Goal: Task Accomplishment & Management: Manage account settings

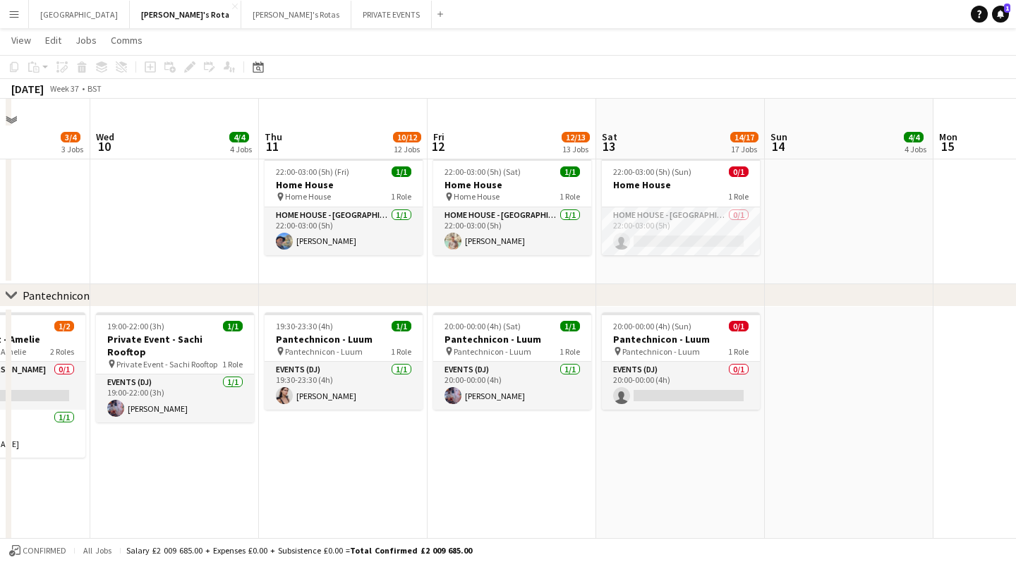
scroll to position [1308, 0]
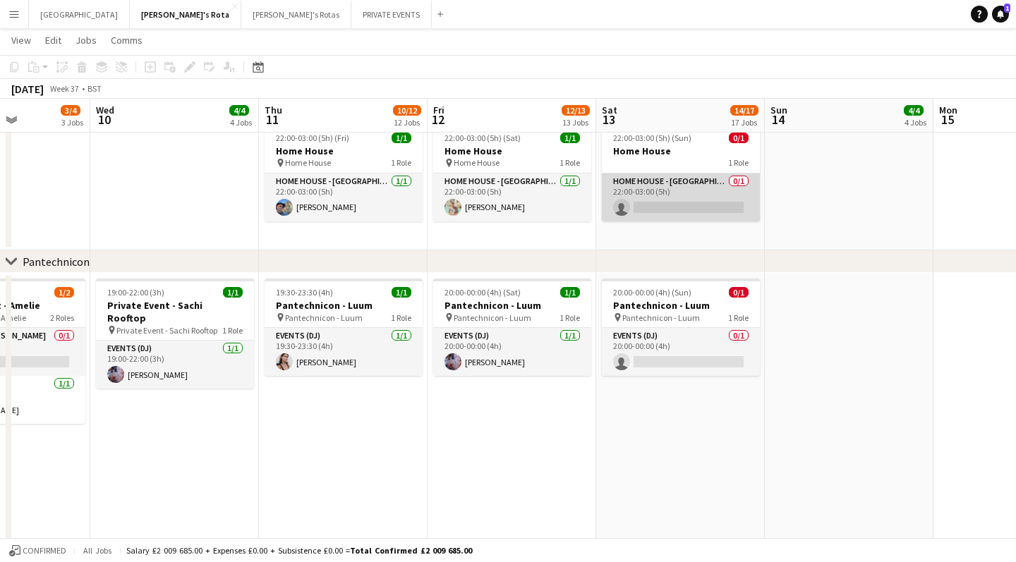
click at [696, 209] on app-card-role "HOME HOUSE - MARYLEBONE 0/1 22:00-03:00 (5h) single-neutral-actions" at bounding box center [681, 198] width 158 height 48
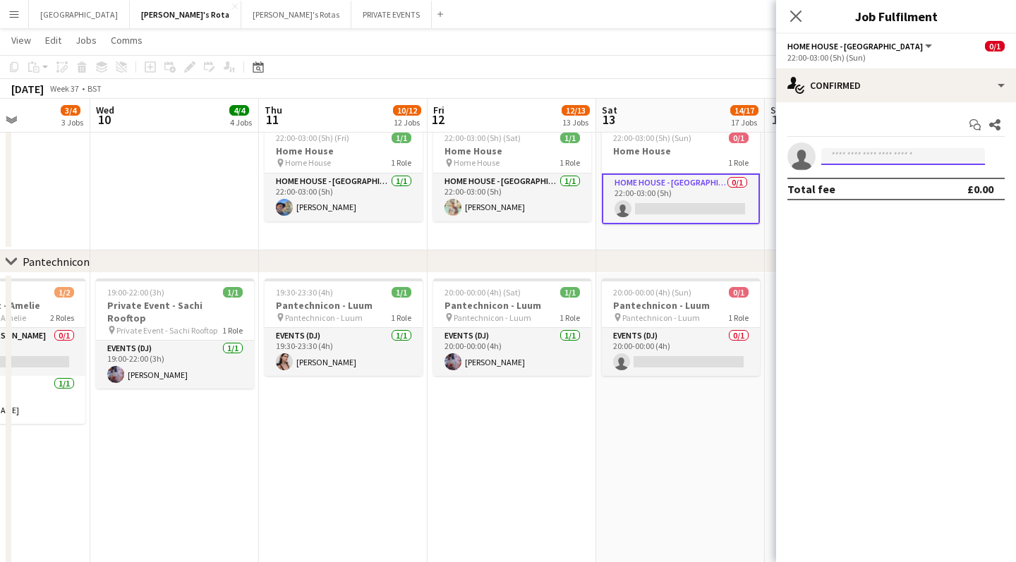
click at [842, 155] on input at bounding box center [903, 156] width 164 height 17
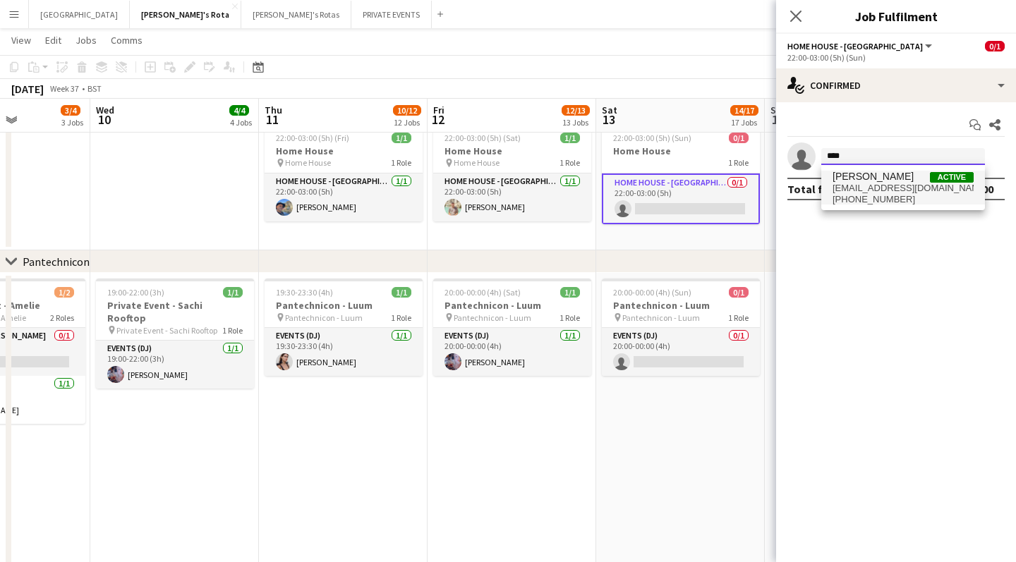
type input "****"
drag, startPoint x: 852, startPoint y: 178, endPoint x: 876, endPoint y: 193, distance: 28.2
click at [876, 194] on span "[PHONE_NUMBER]" at bounding box center [902, 199] width 141 height 11
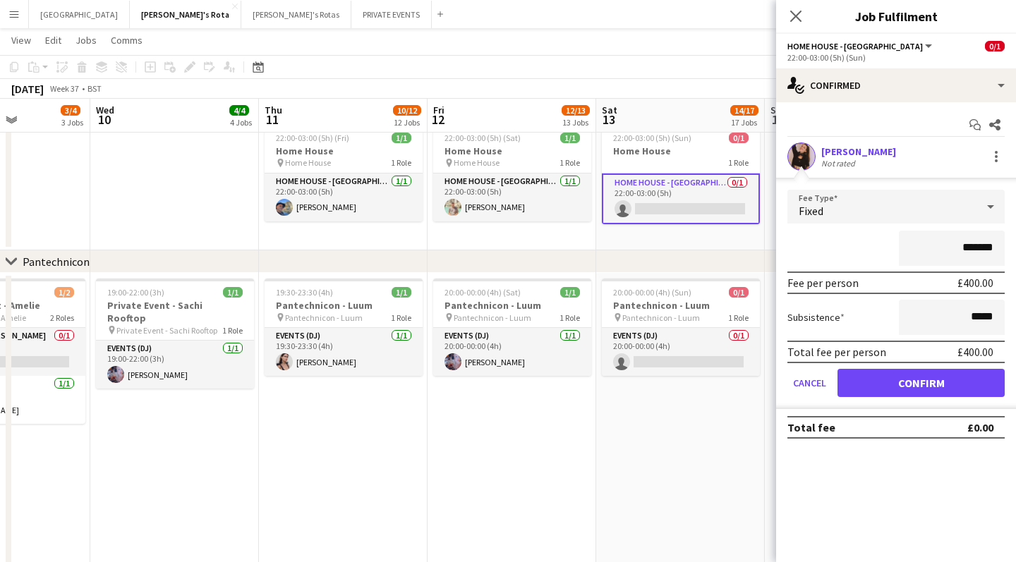
click at [936, 381] on button "Confirm" at bounding box center [920, 383] width 167 height 28
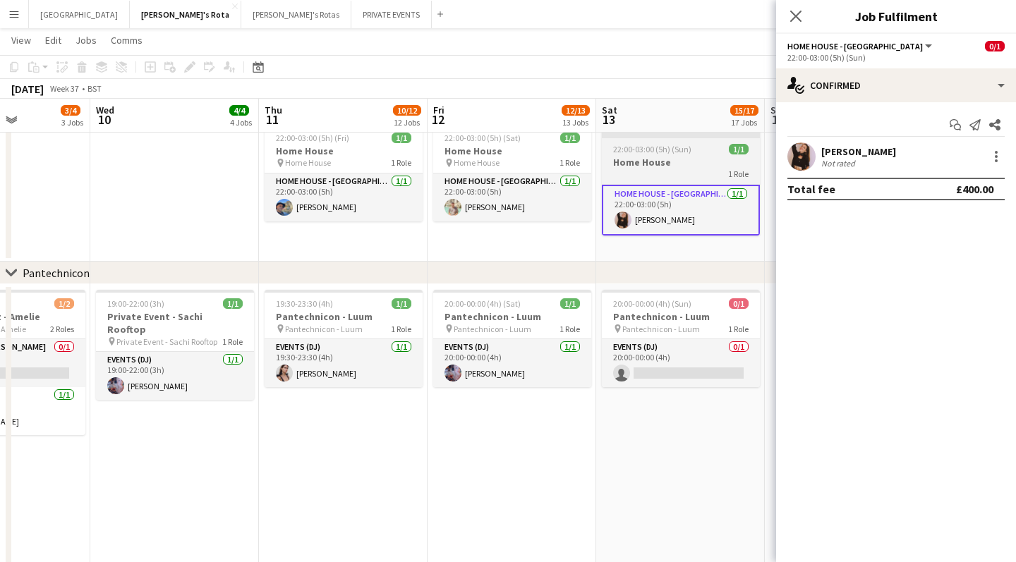
click at [664, 133] on div "Updated" at bounding box center [681, 129] width 158 height 11
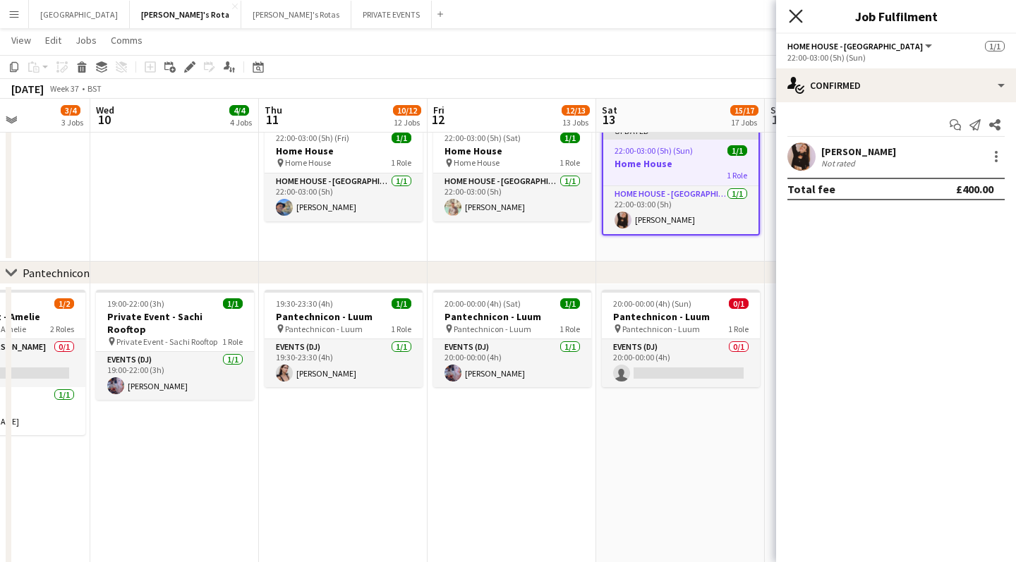
click at [798, 16] on icon "Close pop-in" at bounding box center [795, 15] width 13 height 13
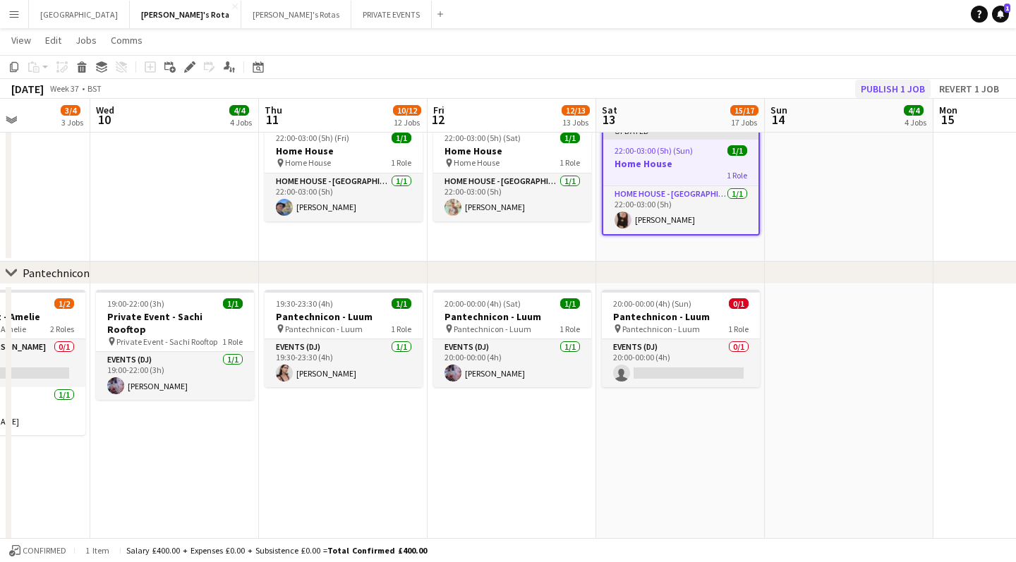
click at [886, 89] on button "Publish 1 job" at bounding box center [892, 89] width 75 height 18
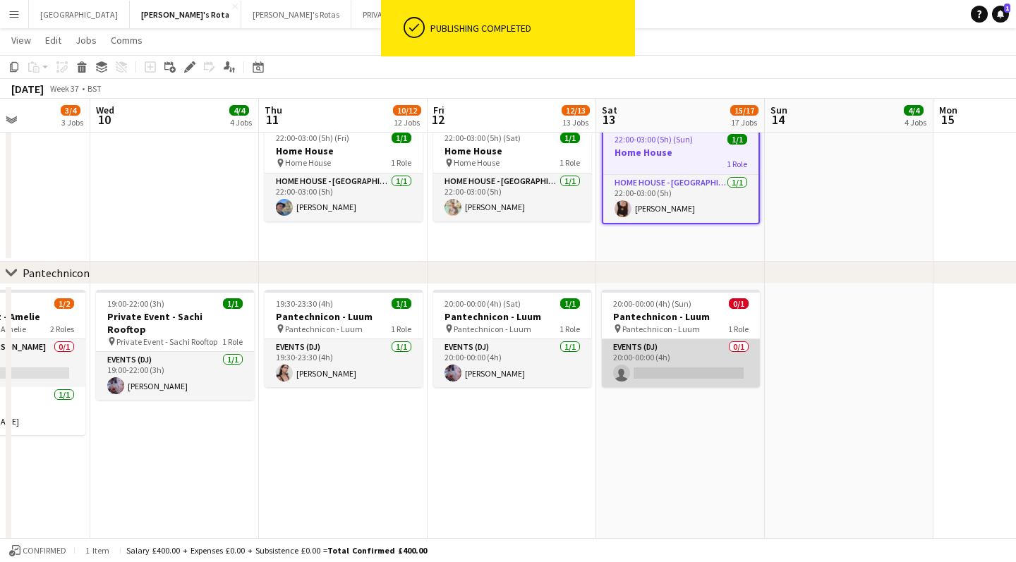
click at [644, 370] on app-card-role "Events (DJ) 0/1 20:00-00:00 (4h) single-neutral-actions" at bounding box center [681, 363] width 158 height 48
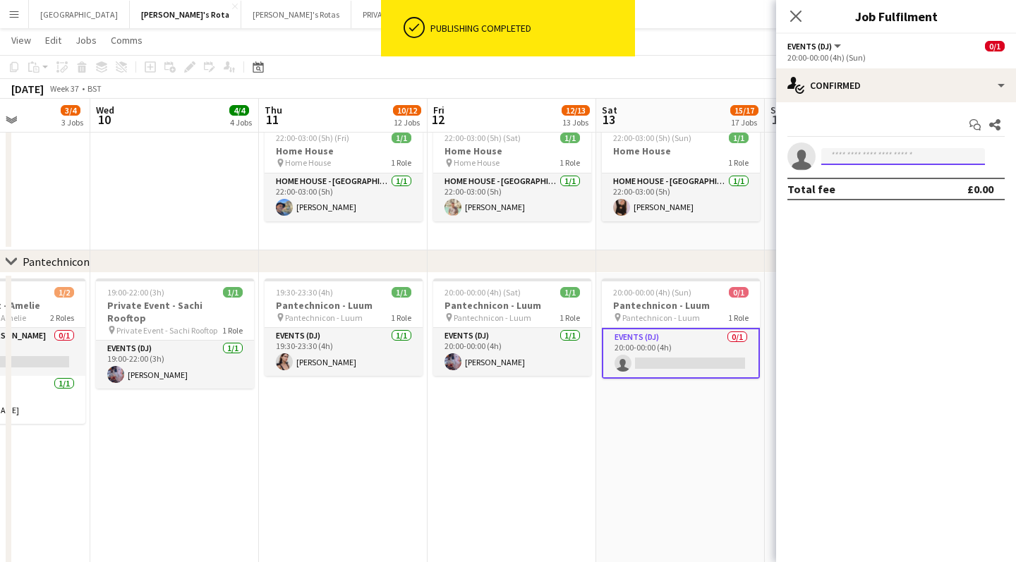
click at [849, 160] on input at bounding box center [903, 156] width 164 height 17
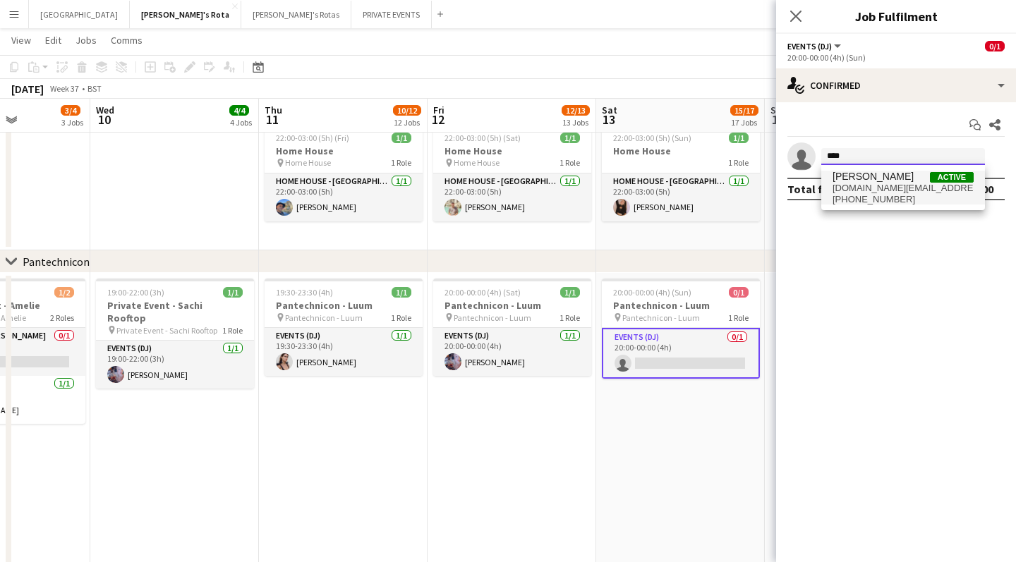
type input "****"
click at [883, 182] on span "[PERSON_NAME] Active" at bounding box center [902, 177] width 141 height 12
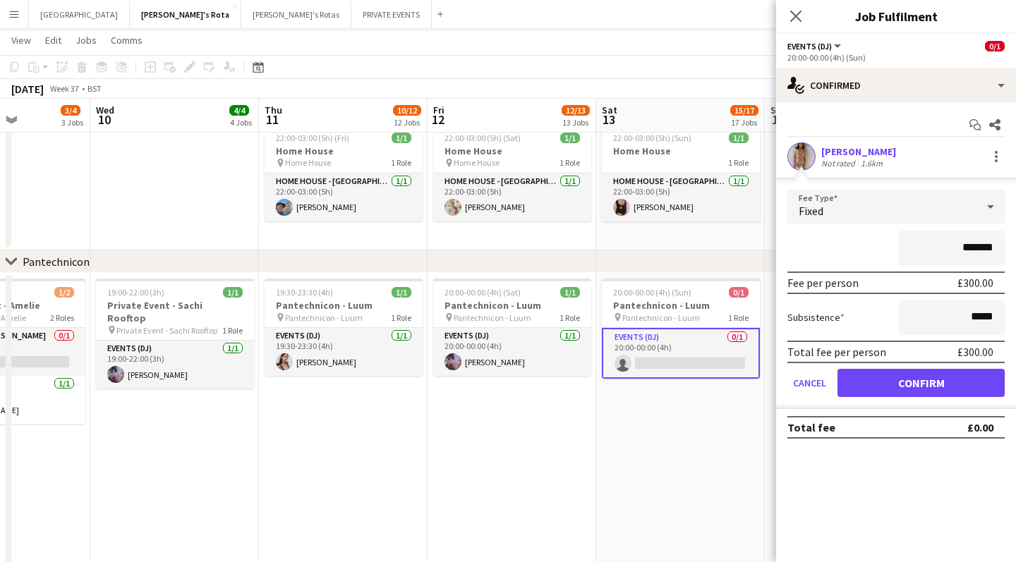
click at [881, 387] on button "Confirm" at bounding box center [920, 383] width 167 height 28
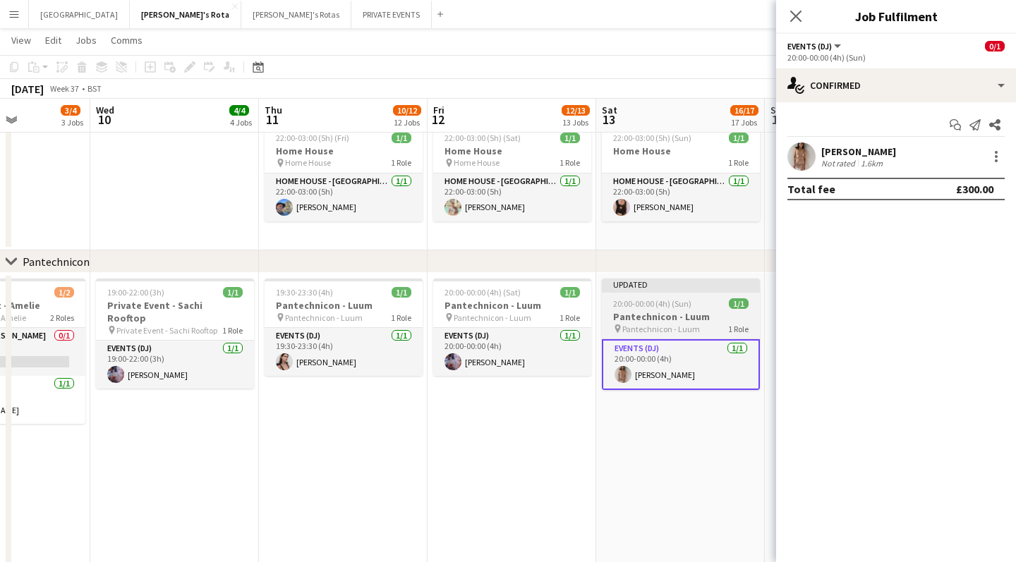
click at [674, 291] on div at bounding box center [681, 291] width 158 height 3
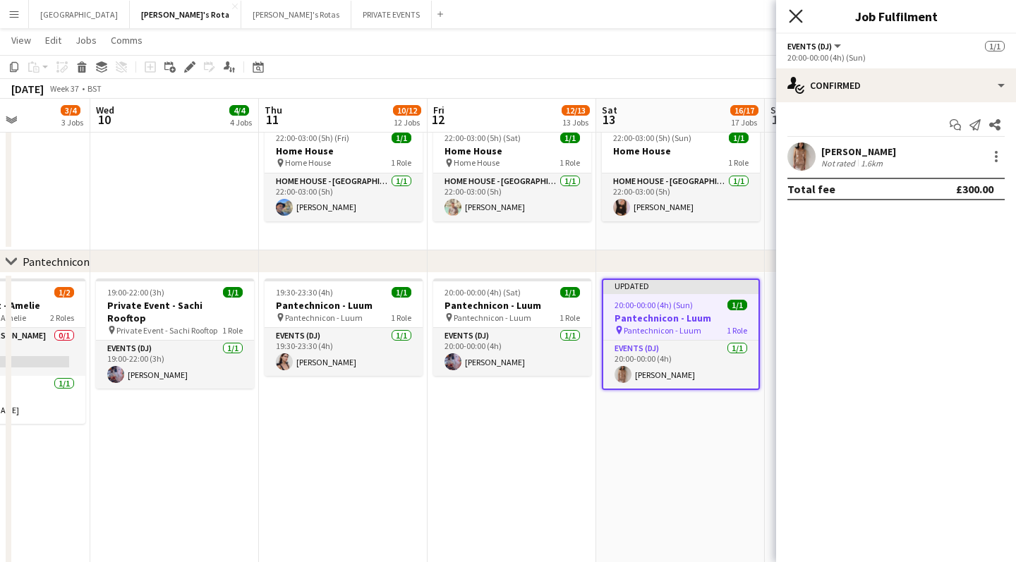
click at [796, 20] on icon "Close pop-in" at bounding box center [795, 15] width 13 height 13
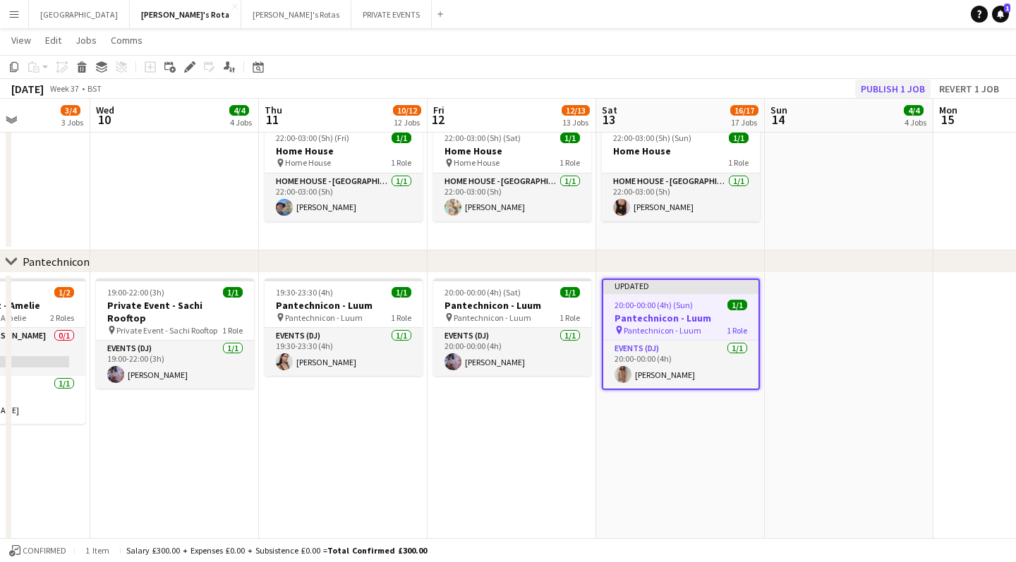
click at [889, 87] on button "Publish 1 job" at bounding box center [892, 89] width 75 height 18
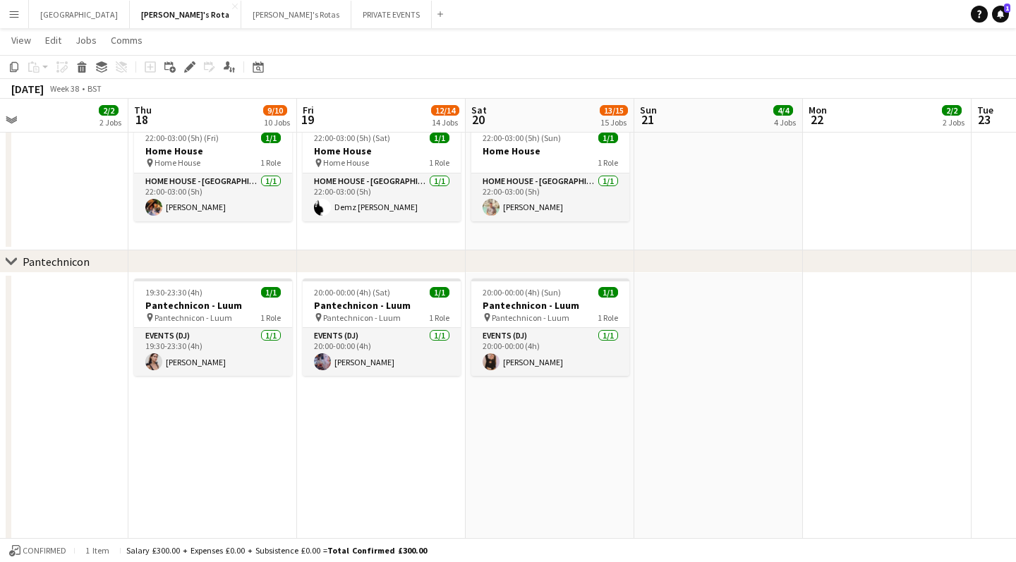
scroll to position [0, 715]
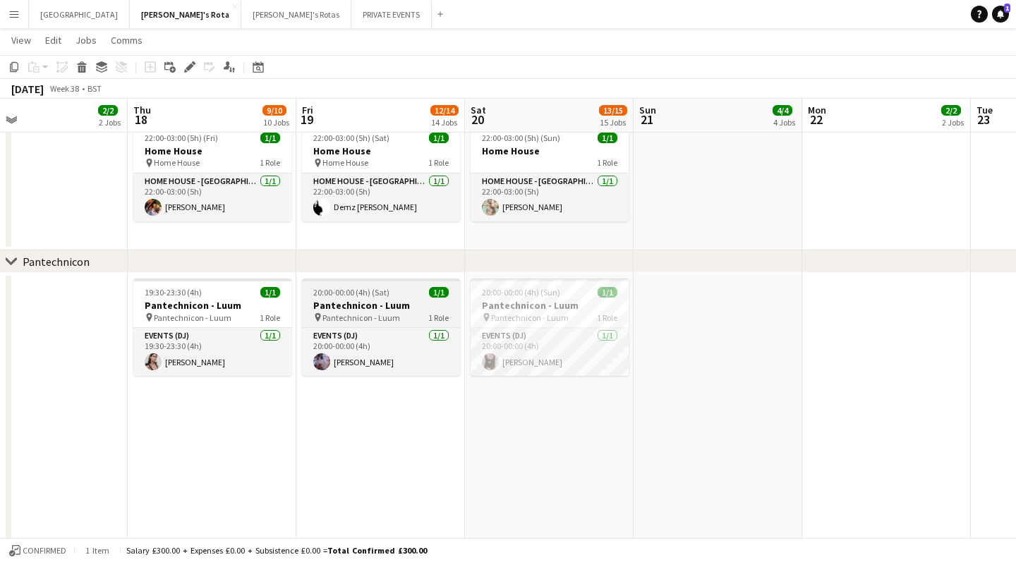
click at [351, 298] on app-job-card "20:00-00:00 (4h) (Sat) 1/1 Pantechnicon - Luum pin Pantechnicon - Luum 1 Role E…" at bounding box center [381, 327] width 158 height 97
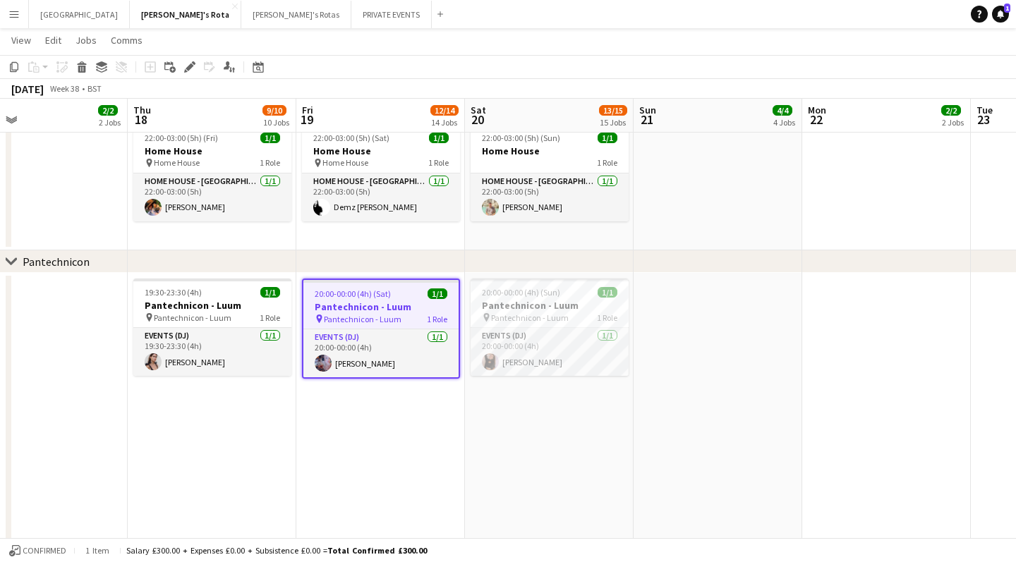
click at [400, 321] on div "pin Pantechnicon - Luum 1 Role" at bounding box center [380, 318] width 155 height 11
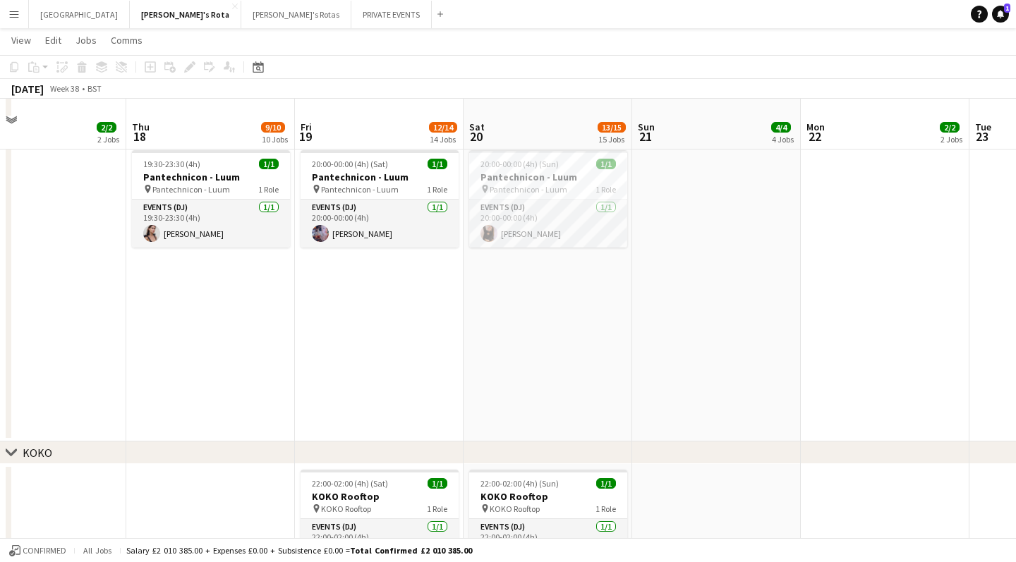
scroll to position [1428, 0]
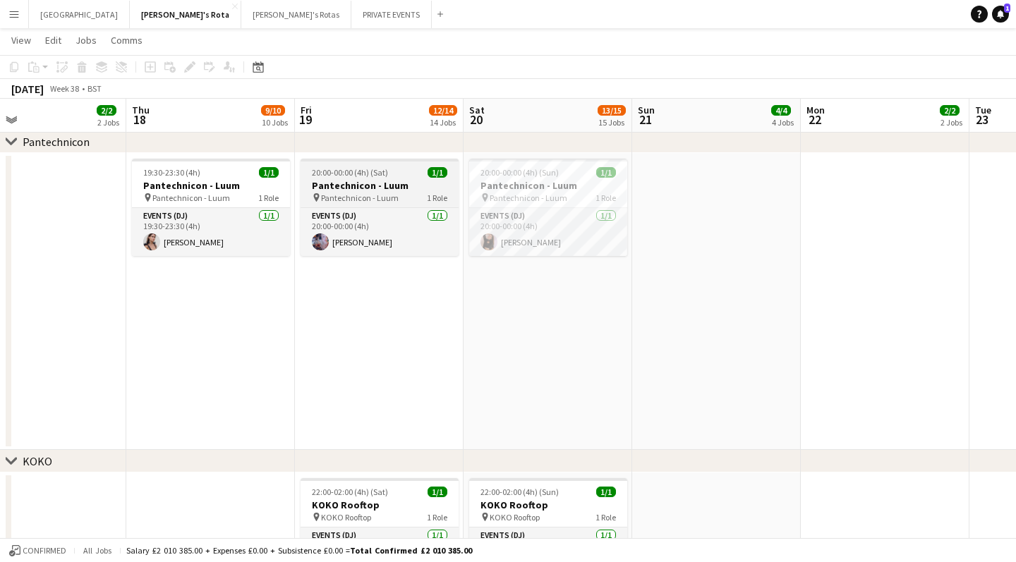
click at [368, 177] on span "20:00-00:00 (4h) (Sat)" at bounding box center [350, 172] width 76 height 11
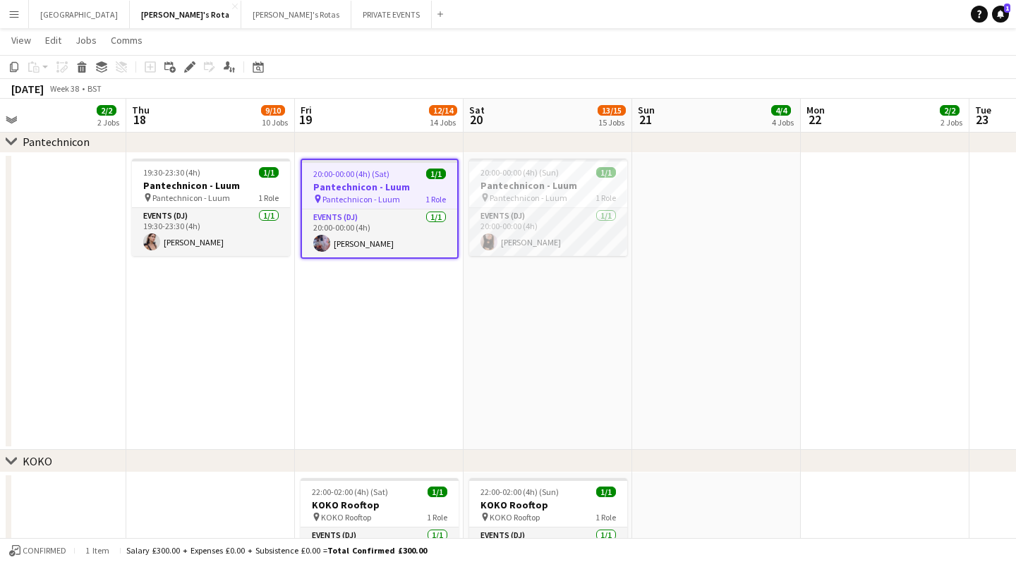
click at [392, 286] on app-date-cell "20:00-00:00 (4h) (Sat) 1/1 Pantechnicon - Luum pin Pantechnicon - Luum 1 Role E…" at bounding box center [379, 301] width 169 height 297
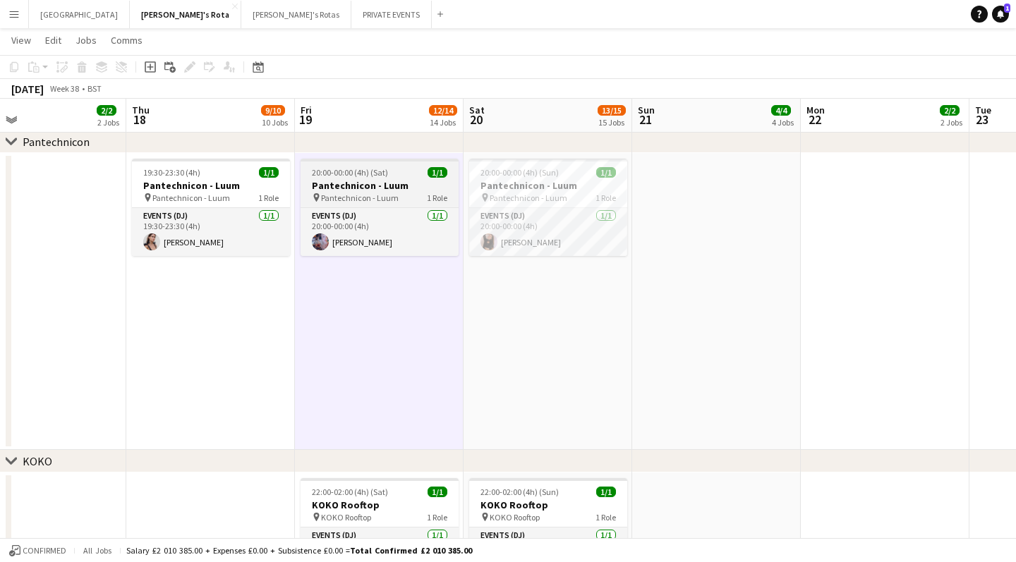
click at [378, 173] on span "20:00-00:00 (4h) (Sat)" at bounding box center [350, 172] width 76 height 11
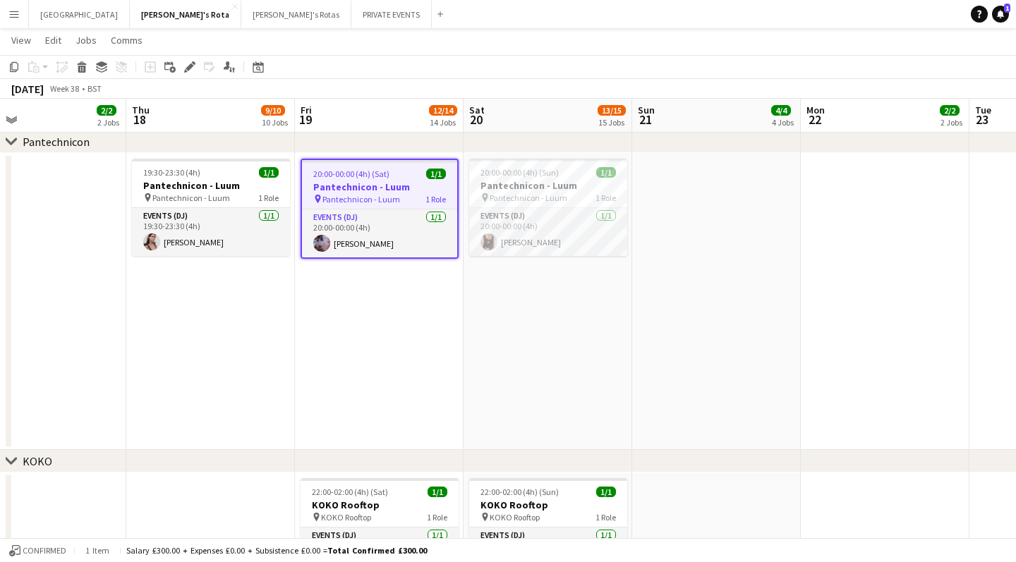
scroll to position [0, 717]
click at [730, 216] on app-date-cell at bounding box center [715, 301] width 169 height 297
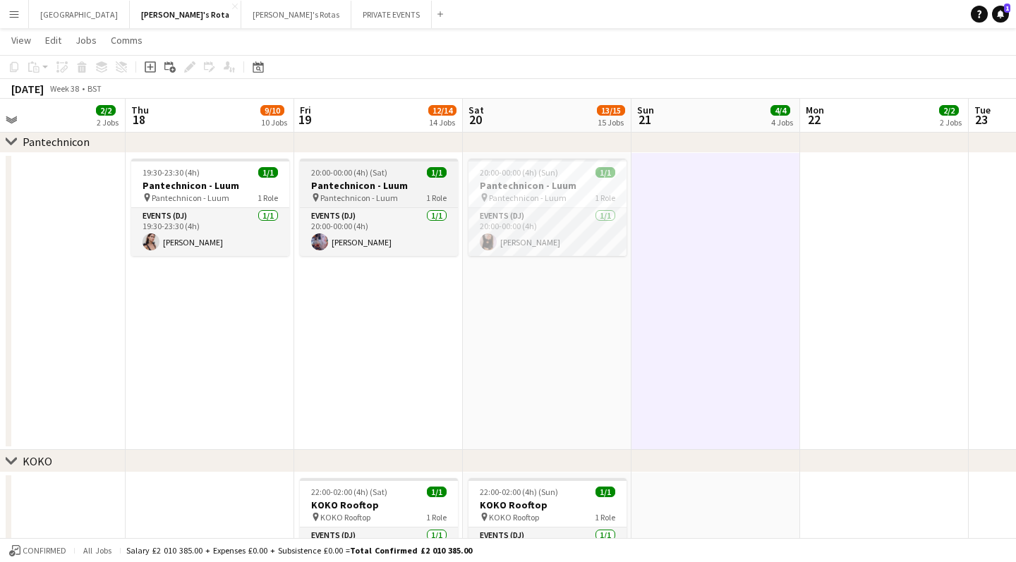
click at [401, 179] on h3 "Pantechnicon - Luum" at bounding box center [379, 185] width 158 height 13
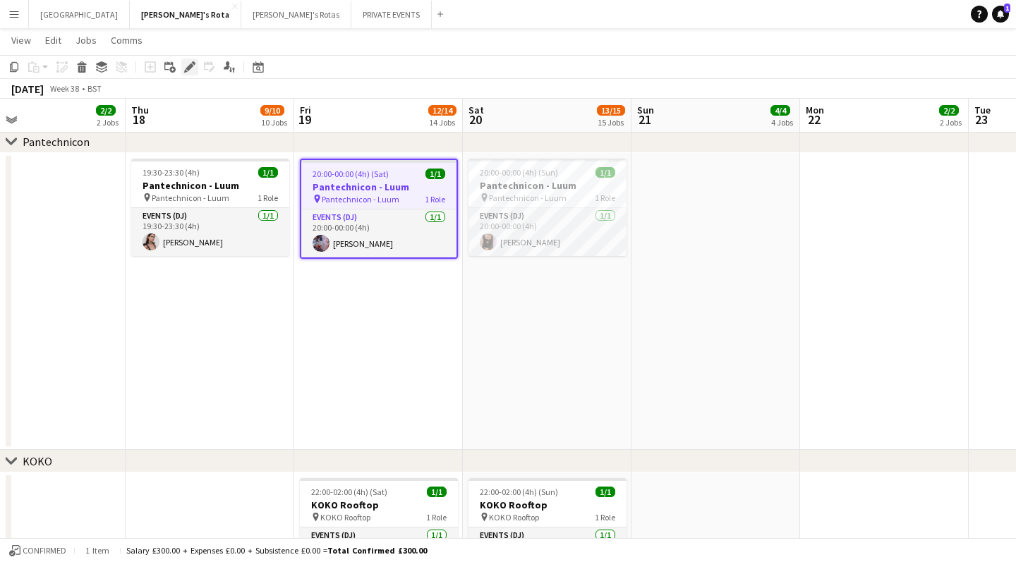
click at [189, 66] on icon at bounding box center [190, 67] width 8 height 8
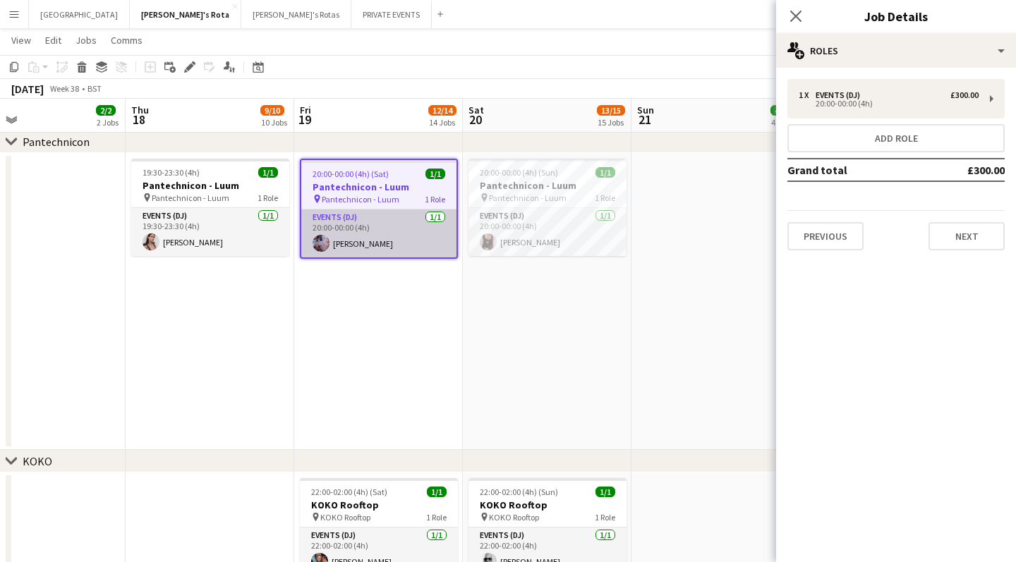
click at [385, 232] on app-card-role "Events (DJ) [DATE] 20:00-00:00 (4h) [PERSON_NAME]" at bounding box center [378, 233] width 155 height 48
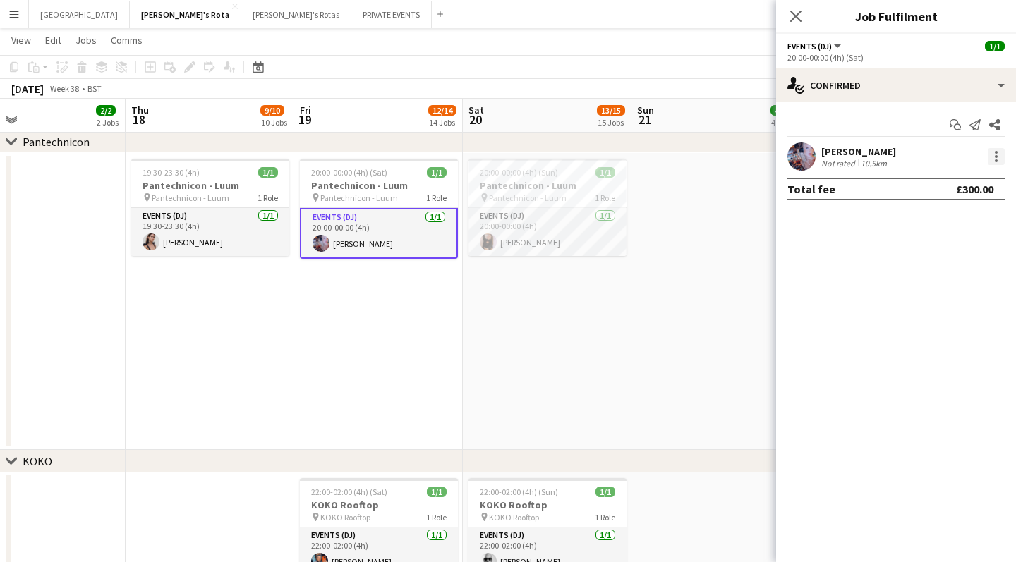
click at [998, 159] on div at bounding box center [995, 156] width 17 height 17
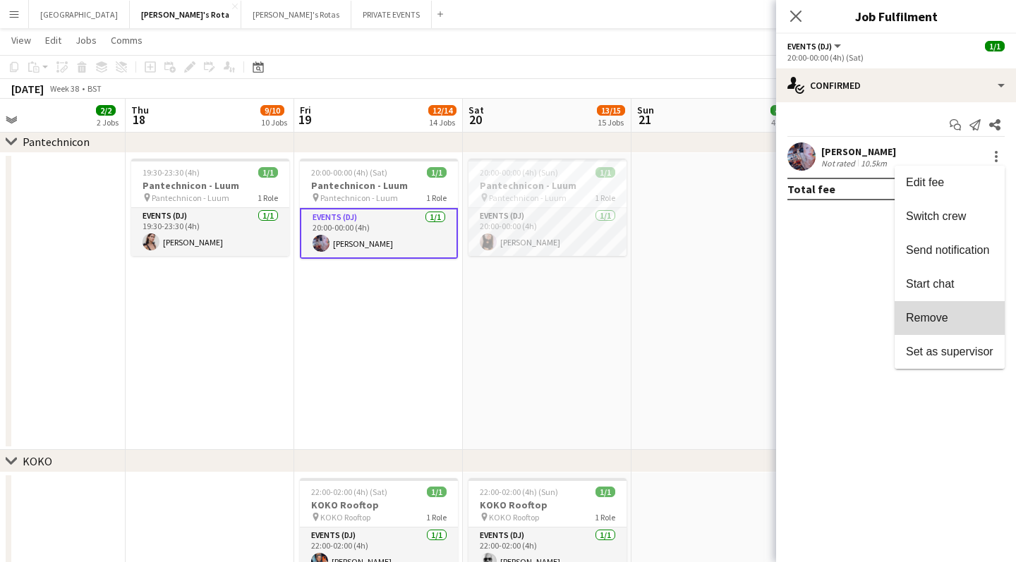
click at [938, 318] on span "Remove" at bounding box center [927, 318] width 42 height 12
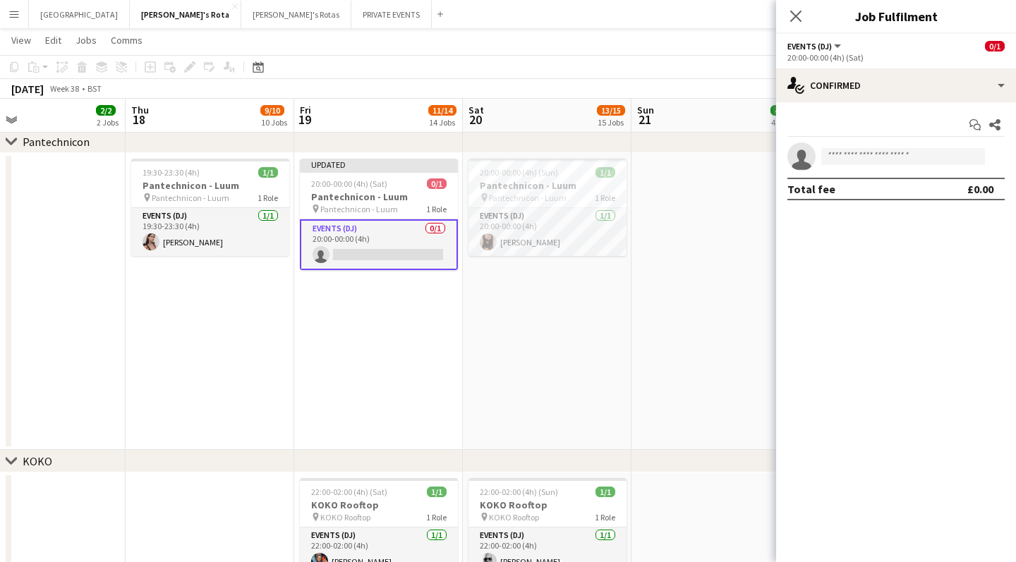
click at [710, 41] on app-page-menu "View Day view expanded Day view collapsed Month view Date picker Jump to [DATE]…" at bounding box center [508, 41] width 1016 height 27
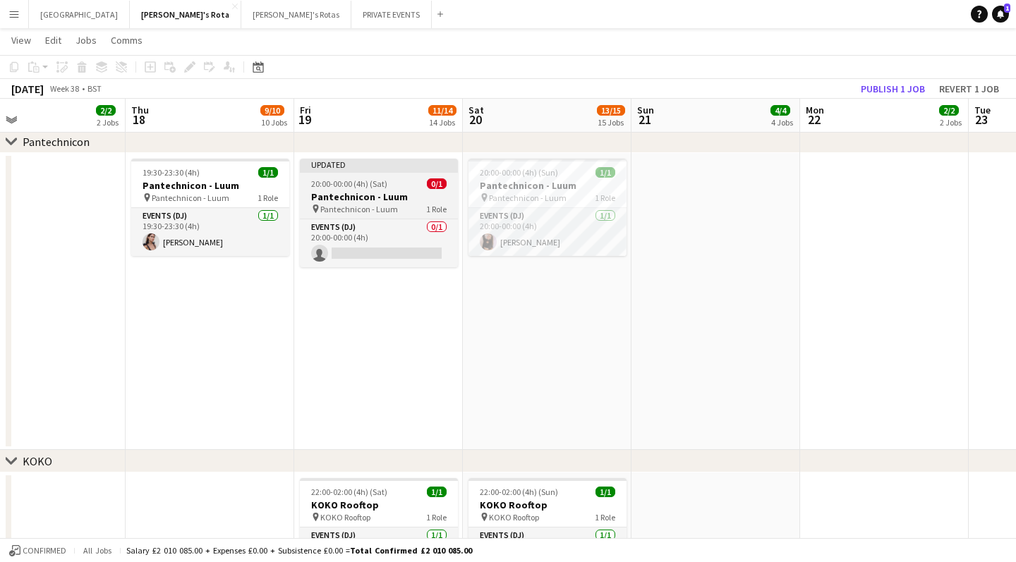
click at [388, 182] on div "20:00-00:00 (4h) (Sat) 0/1" at bounding box center [379, 183] width 158 height 11
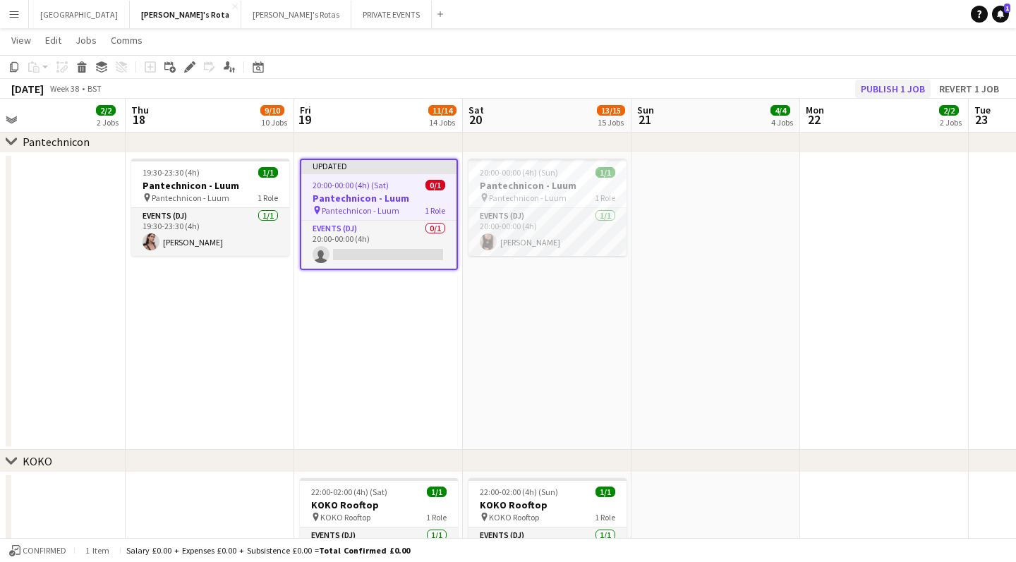
click at [881, 90] on button "Publish 1 job" at bounding box center [892, 89] width 75 height 18
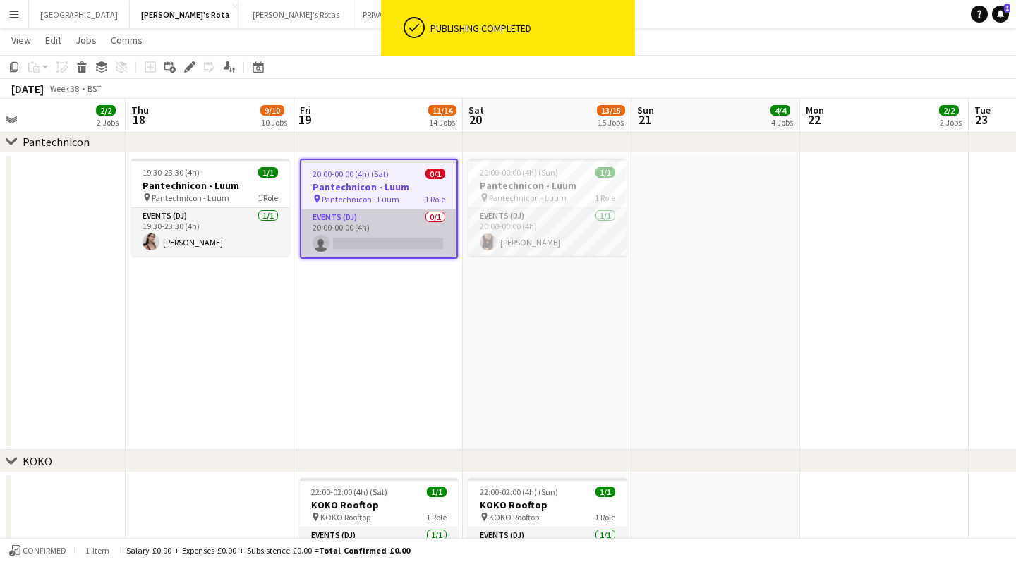
click at [358, 245] on app-card-role "Events (DJ) 0/1 20:00-00:00 (4h) single-neutral-actions" at bounding box center [378, 233] width 155 height 48
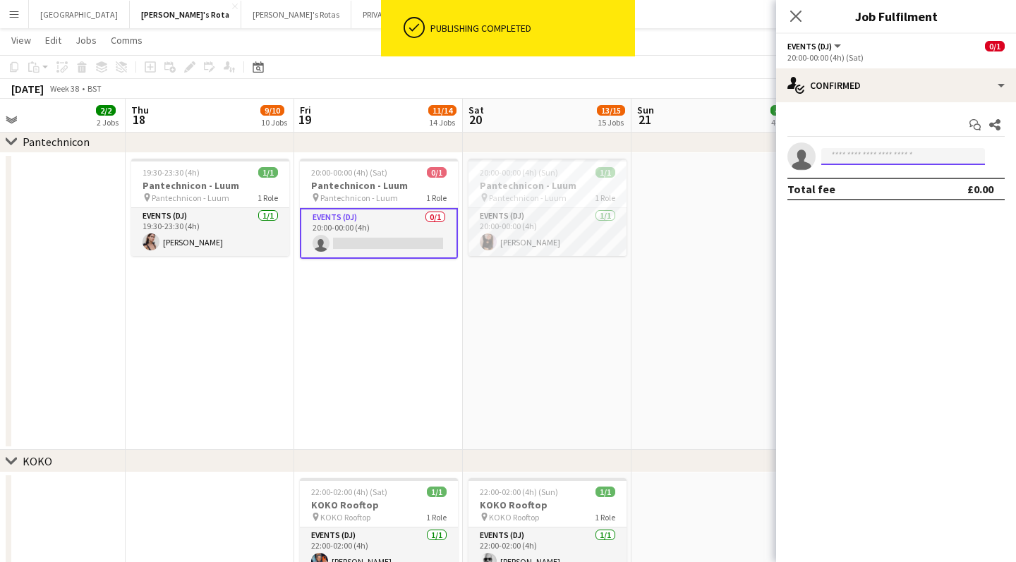
click at [868, 156] on input at bounding box center [903, 156] width 164 height 17
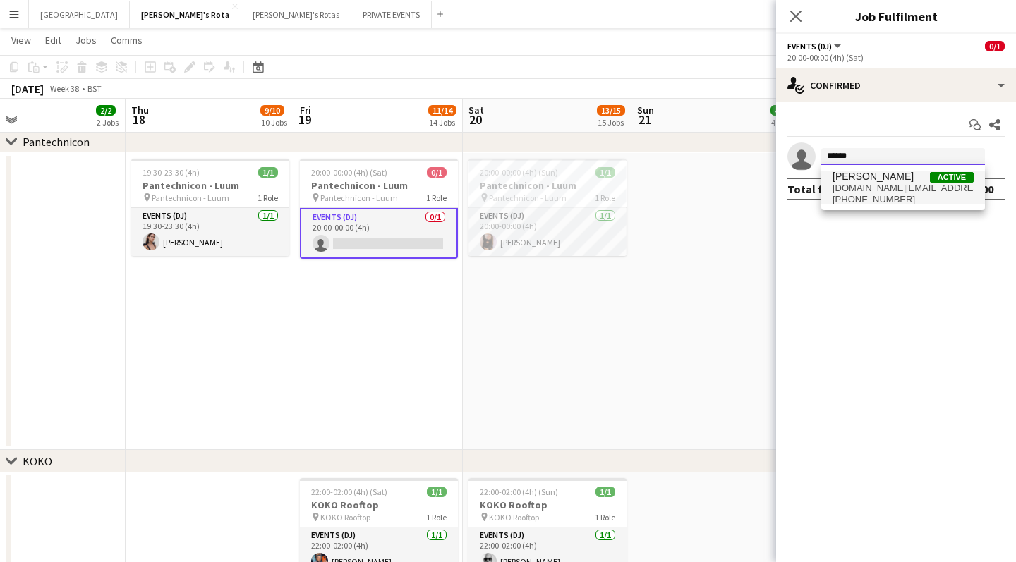
type input "******"
click at [892, 184] on span "[DOMAIN_NAME][EMAIL_ADDRESS][DOMAIN_NAME]" at bounding box center [902, 188] width 141 height 11
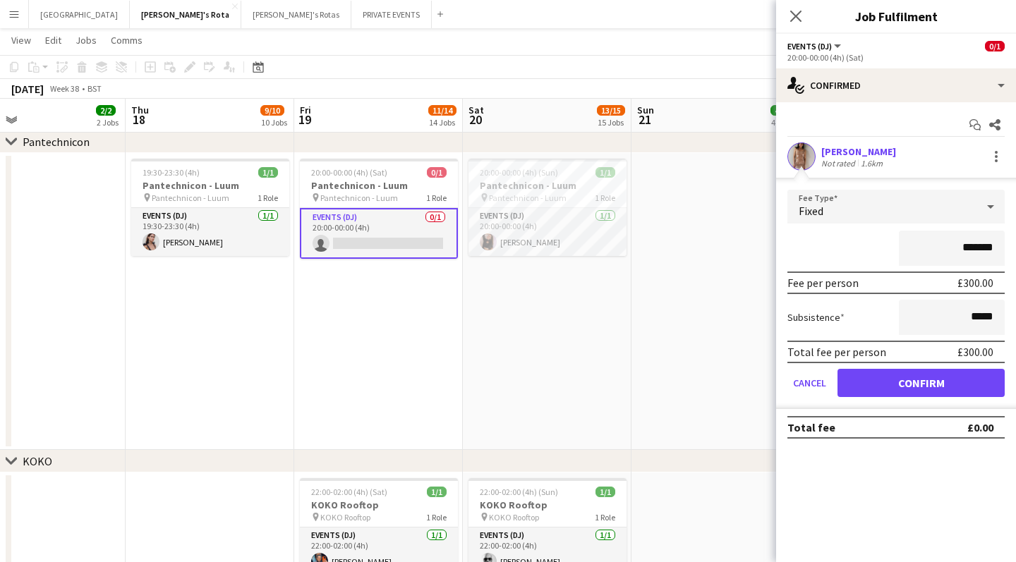
click at [889, 384] on button "Confirm" at bounding box center [920, 383] width 167 height 28
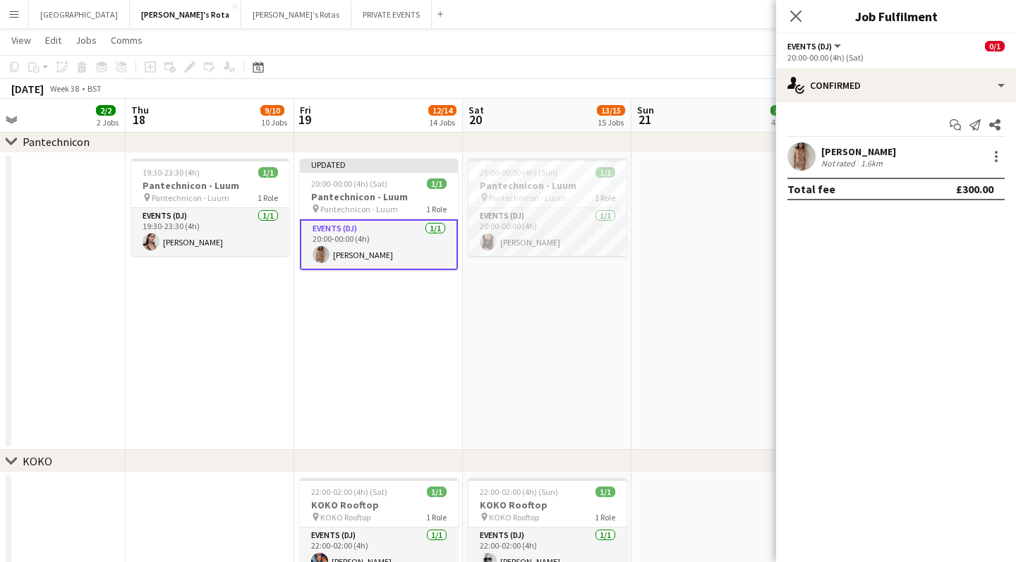
click at [385, 292] on app-date-cell "Updated 20:00-00:00 (4h) (Sat) 1/1 Pantechnicon - Luum pin Pantechnicon - Luum …" at bounding box center [378, 301] width 169 height 297
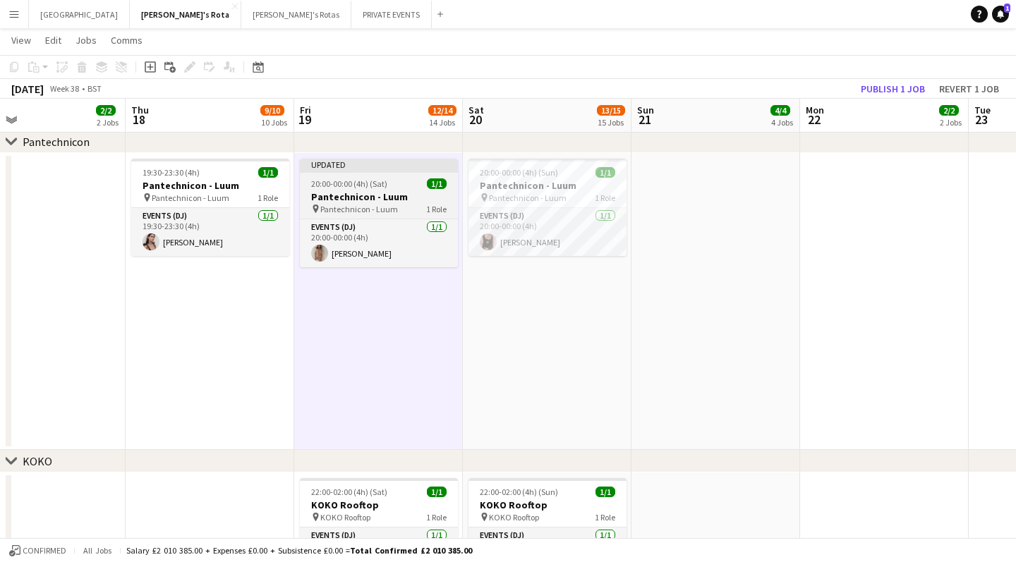
click at [372, 196] on h3 "Pantechnicon - Luum" at bounding box center [379, 196] width 158 height 13
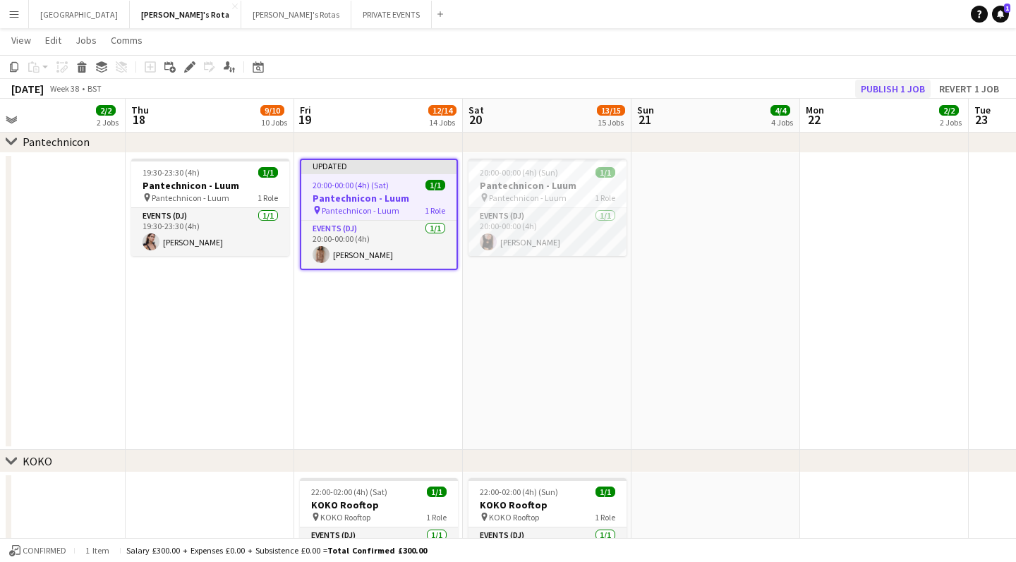
click at [896, 90] on button "Publish 1 job" at bounding box center [892, 89] width 75 height 18
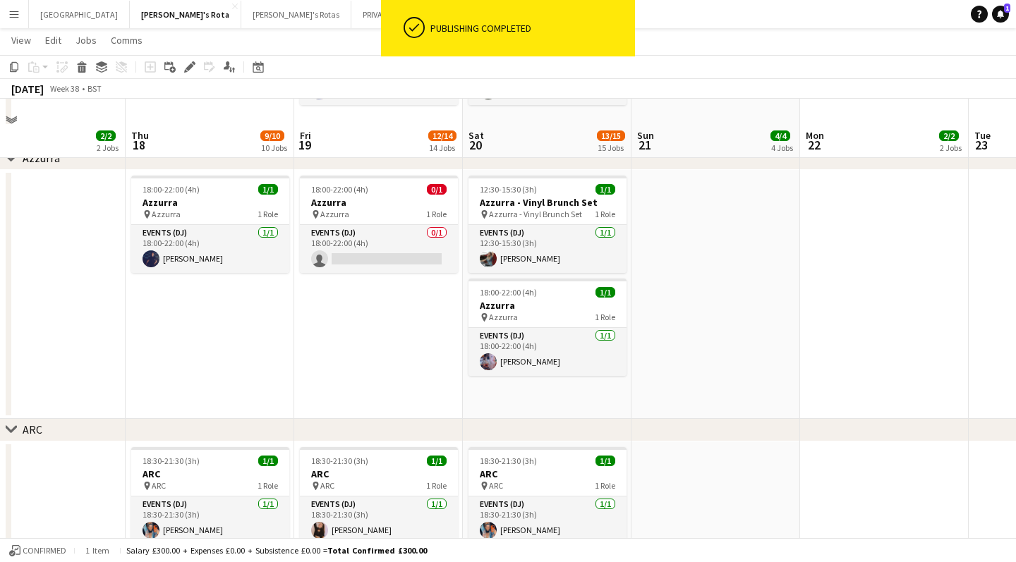
scroll to position [2182, 0]
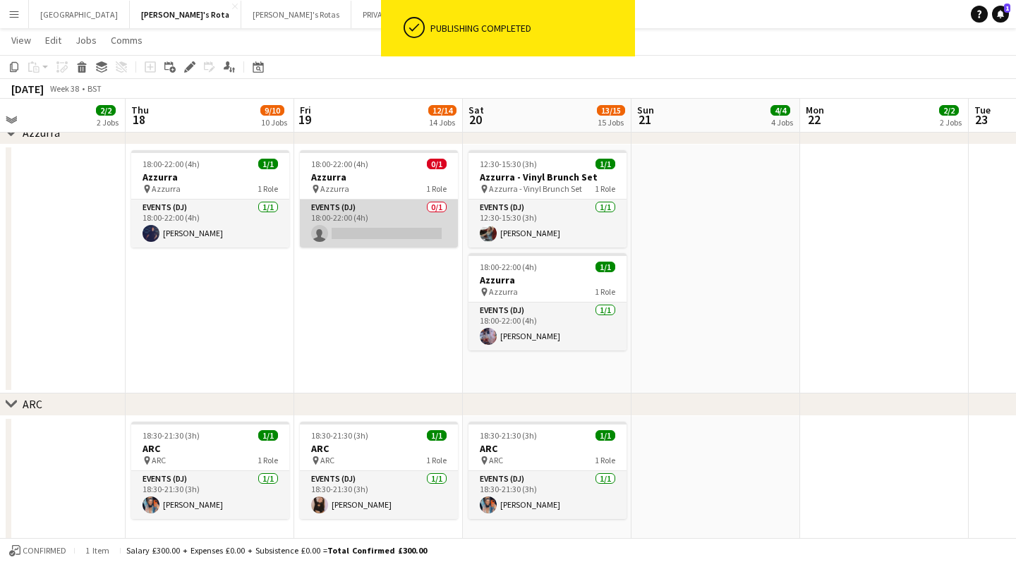
click at [374, 229] on app-card-role "Events (DJ) 0/1 18:00-22:00 (4h) single-neutral-actions" at bounding box center [379, 224] width 158 height 48
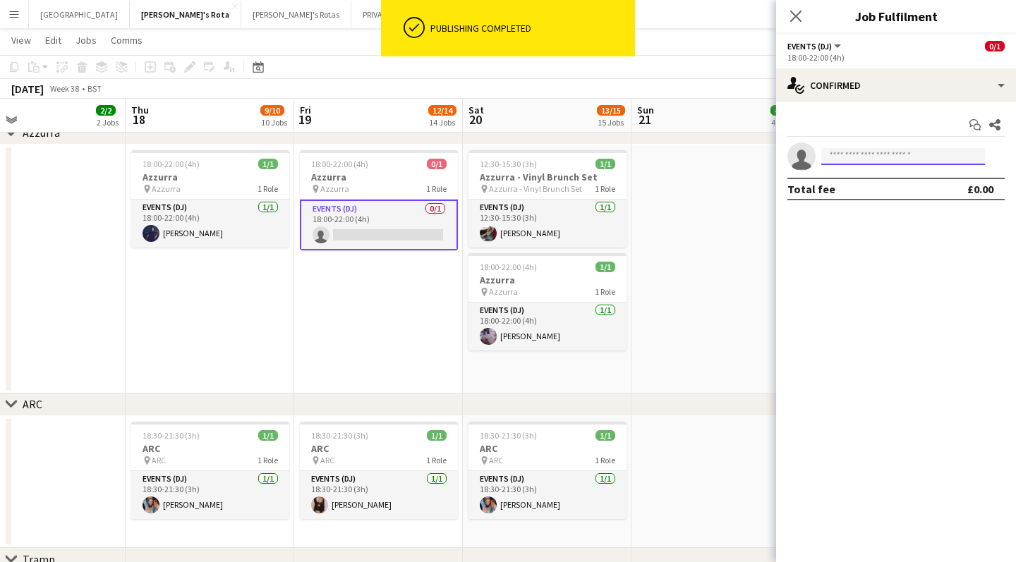
click at [874, 157] on input at bounding box center [903, 156] width 164 height 17
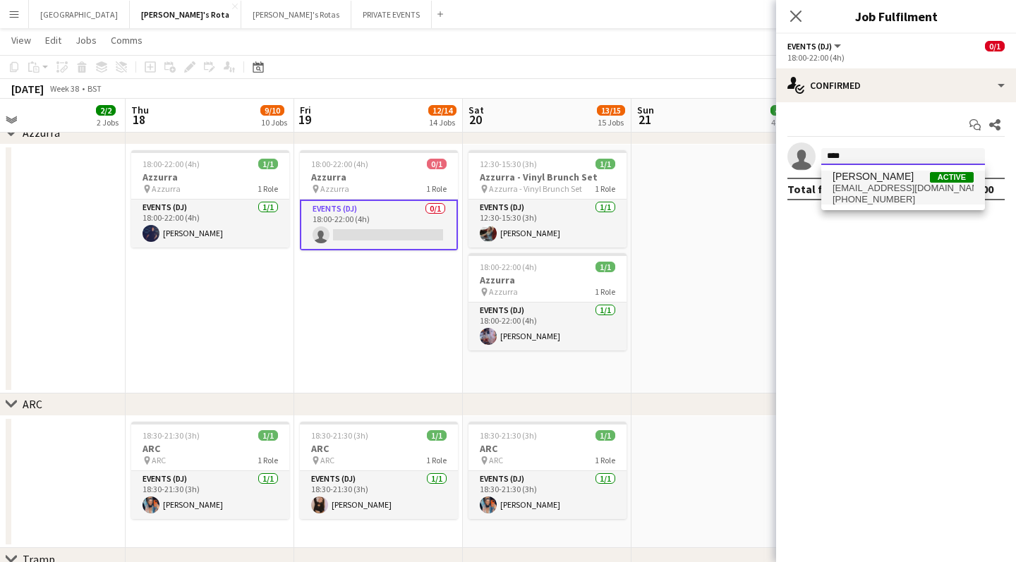
type input "****"
click at [884, 180] on span "[PERSON_NAME]" at bounding box center [872, 177] width 81 height 12
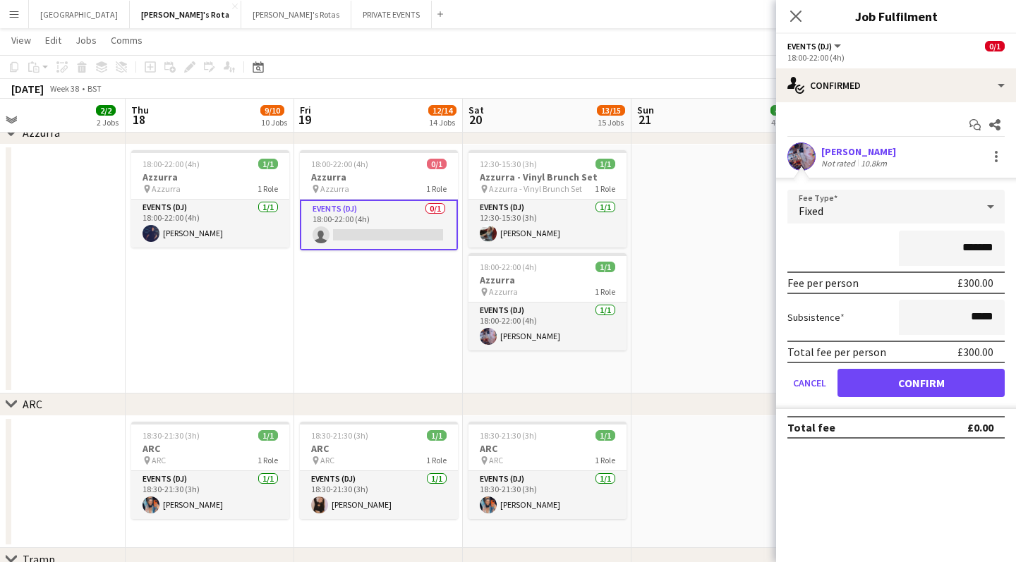
click at [899, 385] on button "Confirm" at bounding box center [920, 383] width 167 height 28
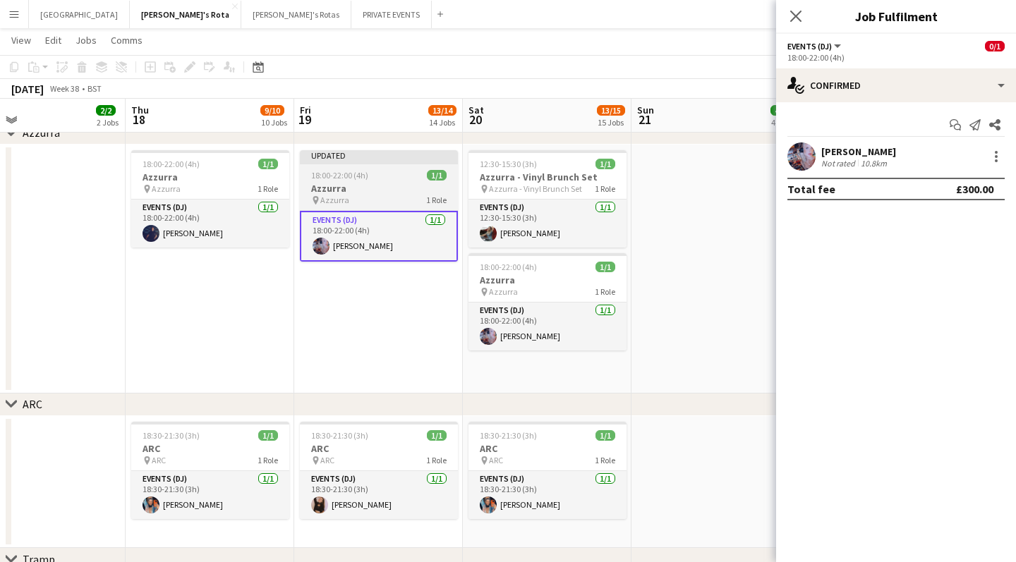
click at [363, 169] on app-job-card "Updated 18:00-22:00 (4h) 1/1 Azzurra pin Azzurra 1 Role Events (DJ) [DATE] 18:0…" at bounding box center [379, 205] width 158 height 111
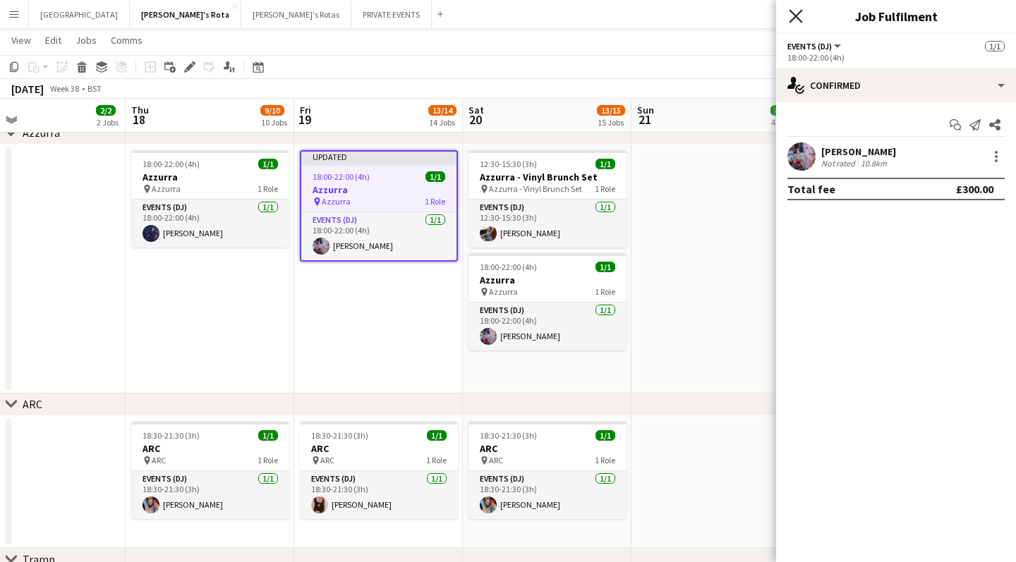
click at [794, 16] on icon "Close pop-in" at bounding box center [795, 15] width 13 height 13
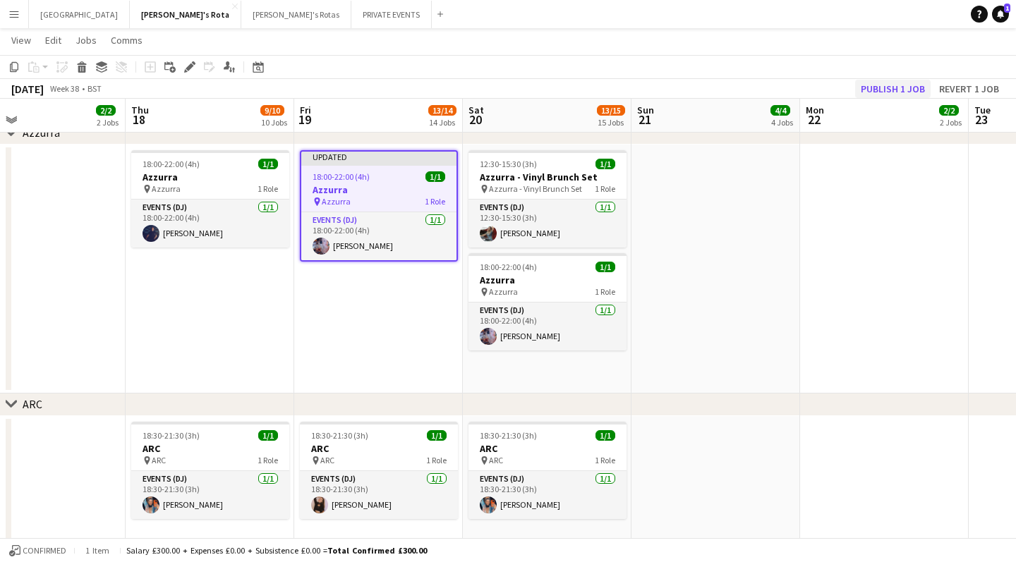
click at [881, 87] on button "Publish 1 job" at bounding box center [892, 89] width 75 height 18
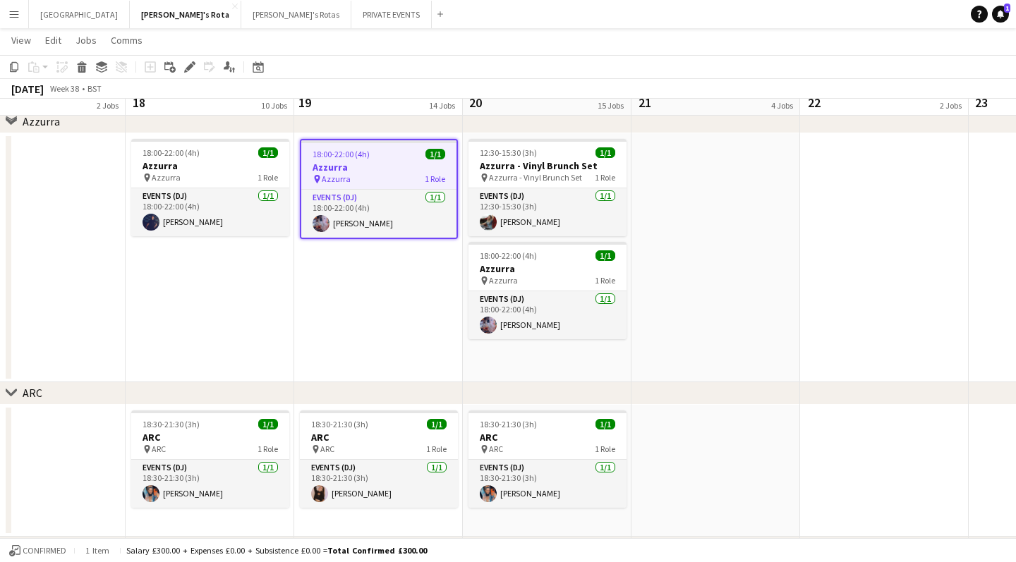
scroll to position [2168, 0]
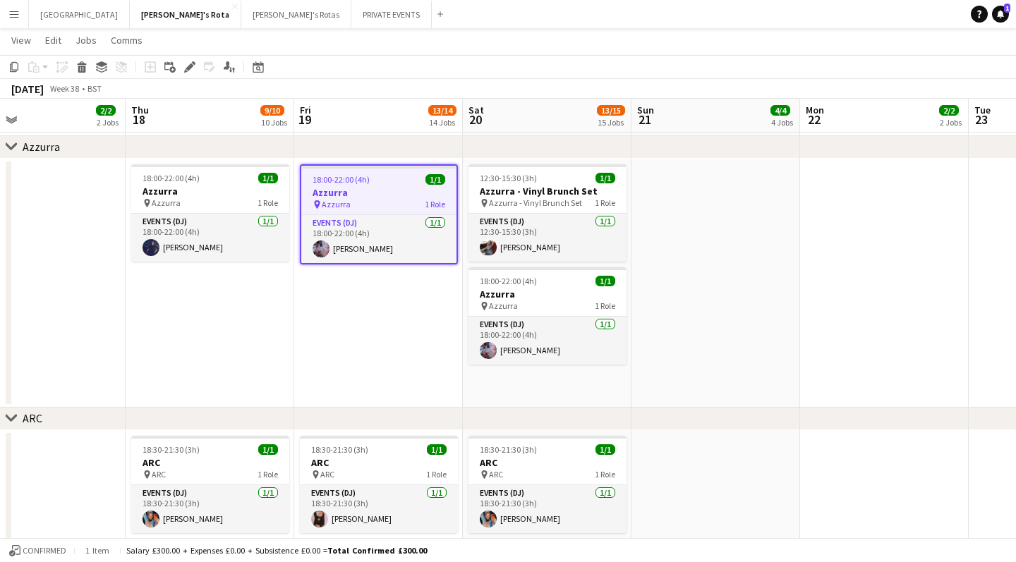
click at [387, 315] on app-date-cell "18:00-22:00 (4h) 1/1 Azzurra pin Azzurra 1 Role Events (DJ) [DATE] 18:00-22:00 …" at bounding box center [378, 283] width 169 height 249
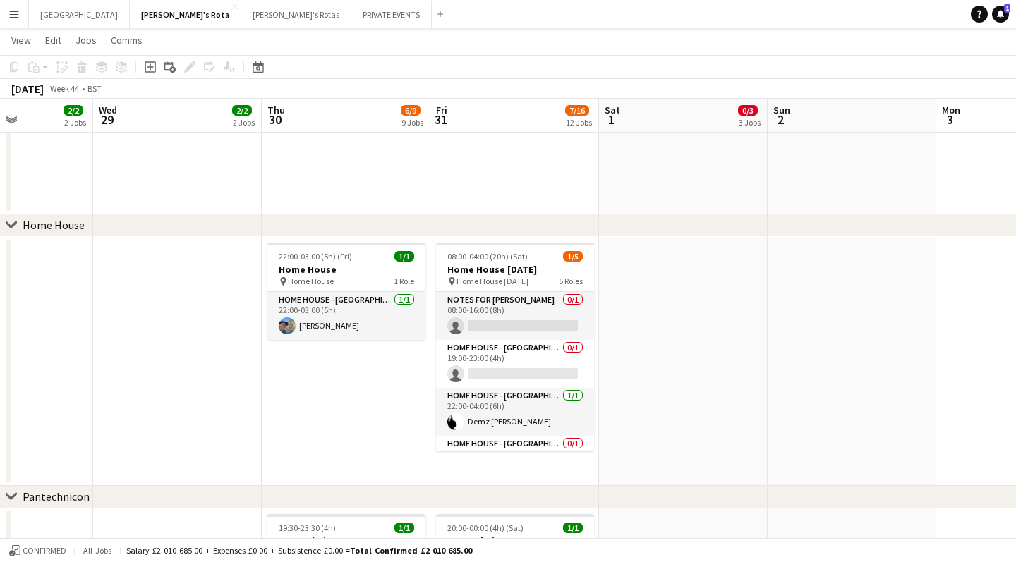
scroll to position [0, 401]
